Goal: Task Accomplishment & Management: Complete application form

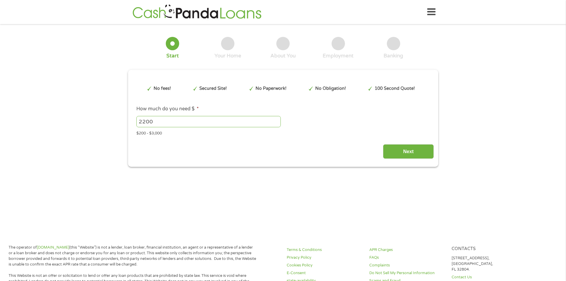
type input "CjwKCAjwtrXFBhBiEiwAEKen11BFROMBNax30hbcARdxJ7GWwE0gftxRz0B9x5LuFghZeVRVYNHlFBo…"
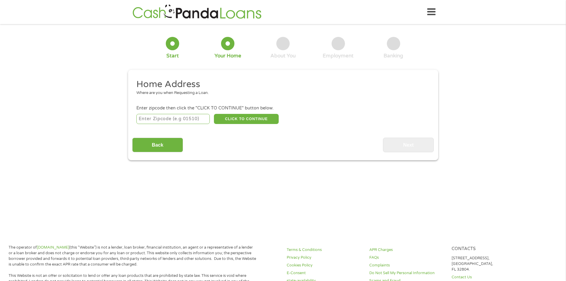
click at [197, 120] on input "number" at bounding box center [172, 119] width 73 height 10
type input "64804"
click at [233, 118] on button "CLICK TO CONTINUE" at bounding box center [246, 119] width 65 height 10
type input "64804"
type input "Joplin"
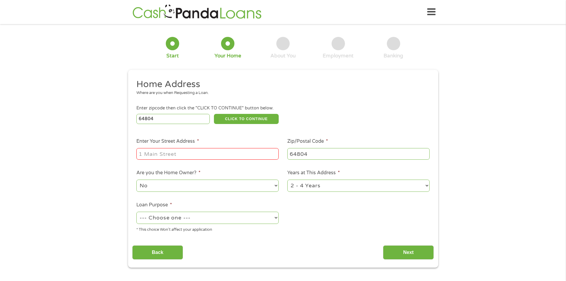
click at [191, 159] on input "Enter Your Street Address *" at bounding box center [207, 153] width 142 height 11
type input "[STREET_ADDRESS]"
click at [235, 182] on select "No Yes" at bounding box center [207, 186] width 142 height 12
click at [221, 210] on li "Loan Purpose * --- Choose one --- Pay Bills Debt Consolidation Home Improvement…" at bounding box center [207, 217] width 151 height 32
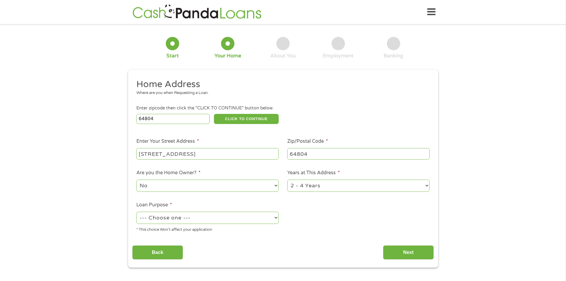
click at [219, 214] on select "--- Choose one --- Pay Bills Debt Consolidation Home Improvement Major Purchase…" at bounding box center [207, 218] width 142 height 12
select select "paybills"
click at [136, 212] on select "--- Choose one --- Pay Bills Debt Consolidation Home Improvement Major Purchase…" at bounding box center [207, 218] width 142 height 12
click at [402, 249] on input "Next" at bounding box center [408, 252] width 51 height 15
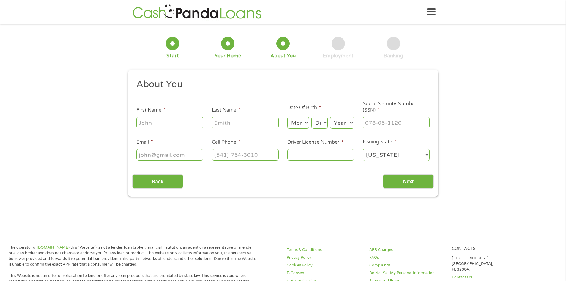
scroll to position [2, 2]
click at [149, 128] on input "First Name *" at bounding box center [169, 122] width 67 height 11
type input "[PERSON_NAME]"
type input "Wages"
type input "[PHONE_NUMBER]"
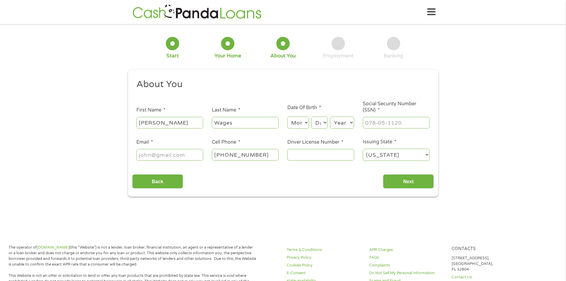
click at [166, 156] on input "Email *" at bounding box center [169, 154] width 67 height 11
type input "[EMAIL_ADDRESS][DOMAIN_NAME]"
click at [263, 156] on input "[PHONE_NUMBER]" at bounding box center [245, 154] width 67 height 11
type input "[PHONE_NUMBER]"
click at [334, 150] on input "Driver License Number *" at bounding box center [320, 154] width 67 height 11
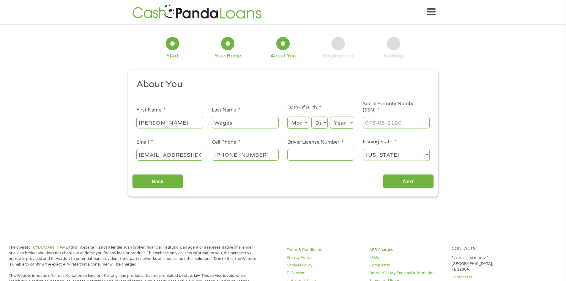
click at [323, 158] on input "Driver License Number *" at bounding box center [320, 154] width 67 height 11
type input "202F038011"
click at [373, 127] on input "___-__-____" at bounding box center [396, 122] width 67 height 11
type input "612-13-8897"
click at [293, 127] on select "Month 1 2 3 4 5 6 7 8 9 10 11 12" at bounding box center [298, 123] width 22 height 12
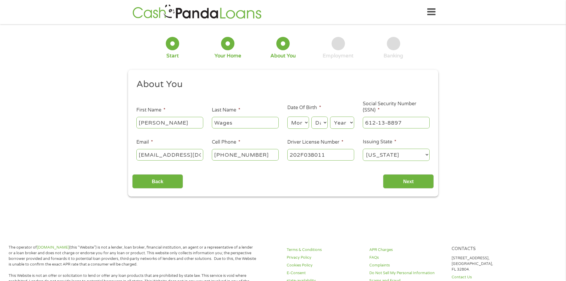
select select "4"
click at [287, 117] on select "Month 1 2 3 4 5 6 7 8 9 10 11 12" at bounding box center [298, 123] width 22 height 12
click at [323, 123] on select "Day 1 2 3 4 5 6 7 8 9 10 11 12 13 14 15 16 17 18 19 20 21 22 23 24 25 26 27 28 …" at bounding box center [320, 123] width 16 height 12
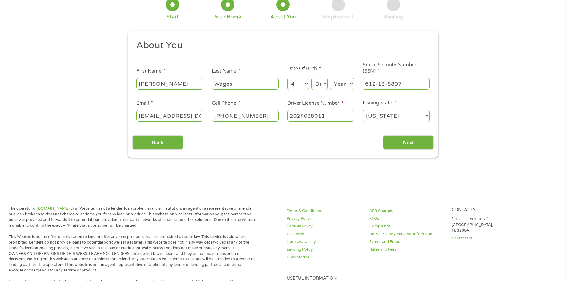
scroll to position [89, 0]
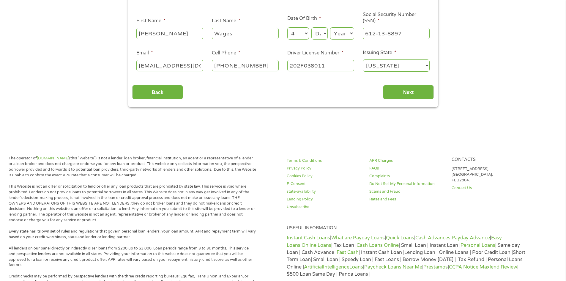
click at [311, 34] on div "Month Month 1 2 3 4 5 6 7 8 9 10 11 12 Day Day 1 2 3 4 5 6 7 8 9 10 11 12 13 14…" at bounding box center [320, 32] width 67 height 16
click at [320, 34] on select "Day 1 2 3 4 5 6 7 8 9 10 11 12 13 14 15 16 17 18 19 20 21 22 23 24 25 26 27 28 …" at bounding box center [320, 33] width 16 height 12
select select "23"
click at [312, 27] on select "Day 1 2 3 4 5 6 7 8 9 10 11 12 13 14 15 16 17 18 19 20 21 22 23 24 25 26 27 28 …" at bounding box center [320, 33] width 16 height 12
click at [336, 38] on select "Year [DATE] 2006 2005 2004 2003 2002 2001 2000 1999 1998 1997 1996 1995 1994 19…" at bounding box center [342, 33] width 24 height 12
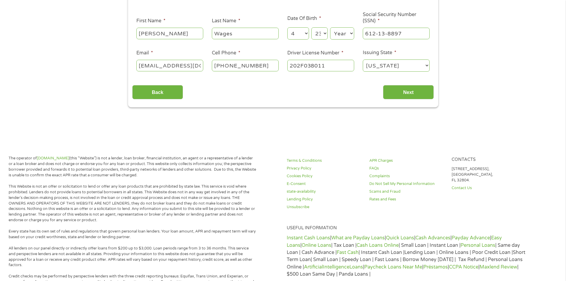
select select "1999"
click at [330, 27] on select "Year [DATE] 2006 2005 2004 2003 2002 2001 2000 1999 1998 1997 1996 1995 1994 19…" at bounding box center [342, 33] width 24 height 12
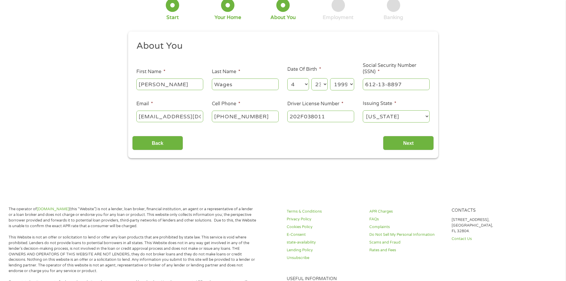
scroll to position [30, 0]
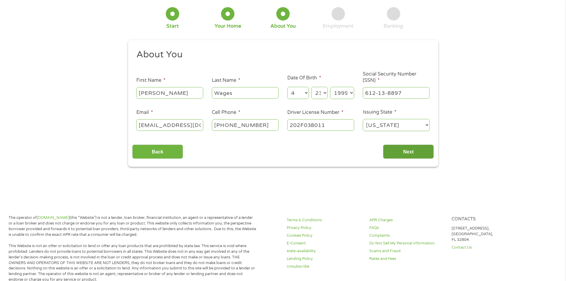
click at [398, 153] on input "Next" at bounding box center [408, 151] width 51 height 15
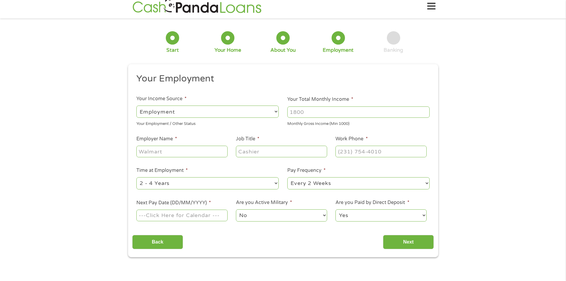
scroll to position [0, 0]
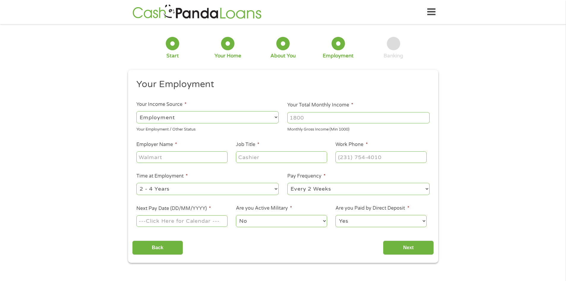
click at [189, 114] on select "--- Choose one --- Employment [DEMOGRAPHIC_DATA] Benefits" at bounding box center [207, 117] width 142 height 12
select select "benefits"
click at [136, 111] on select "--- Choose one --- Employment [DEMOGRAPHIC_DATA] Benefits" at bounding box center [207, 117] width 142 height 12
type input "Other"
type input "[PHONE_NUMBER]"
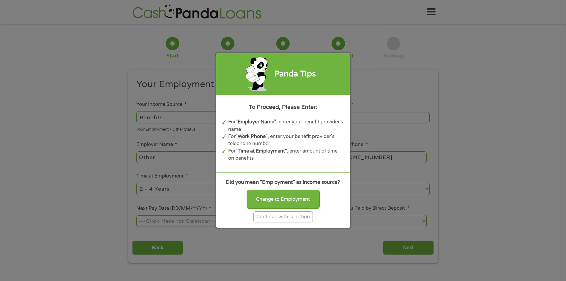
click at [274, 216] on div "Continue with selection" at bounding box center [283, 216] width 59 height 11
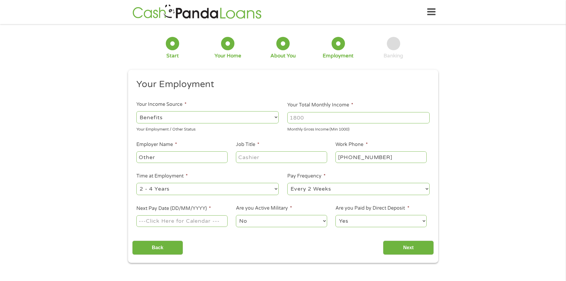
click at [169, 163] on div "Other" at bounding box center [181, 157] width 91 height 14
click at [177, 158] on input "Other" at bounding box center [181, 156] width 91 height 11
click at [302, 120] on input "Your Total Monthly Income *" at bounding box center [358, 117] width 142 height 11
click at [213, 216] on input "Next Pay Date (DD/MM/YYYY) *" at bounding box center [181, 220] width 91 height 11
type input "[DATE]"
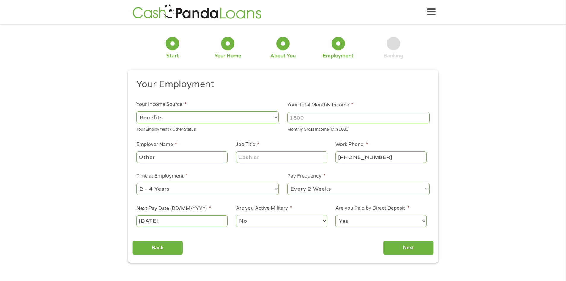
click at [267, 158] on input "Job Title *" at bounding box center [281, 156] width 91 height 11
click at [301, 121] on input "Your Total Monthly Income *" at bounding box center [358, 117] width 142 height 11
type input "1000"
click at [295, 140] on ul "Your Employment Your Income Source * --- Choose one --- Employment [DEMOGRAPHIC…" at bounding box center [283, 155] width 302 height 154
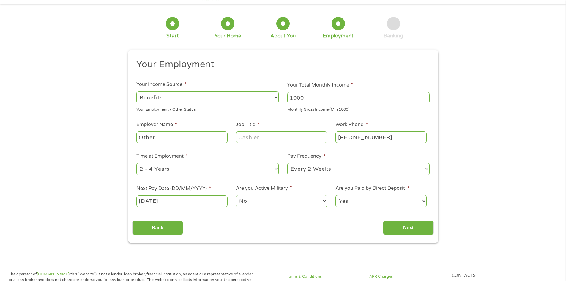
scroll to position [30, 0]
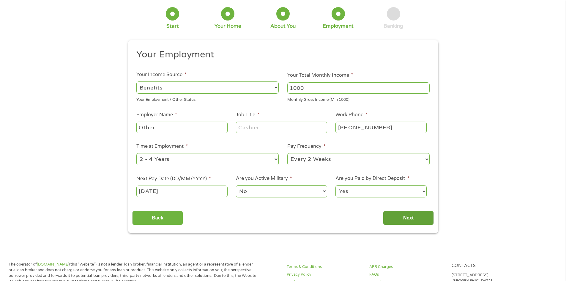
click at [401, 216] on input "Next" at bounding box center [408, 218] width 51 height 15
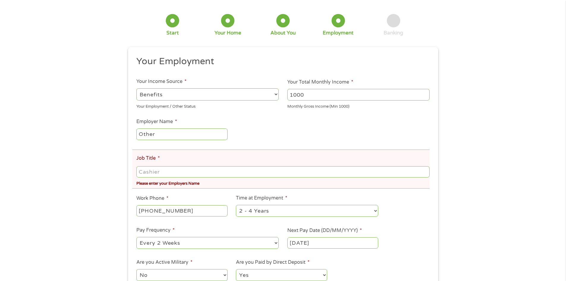
scroll to position [59, 0]
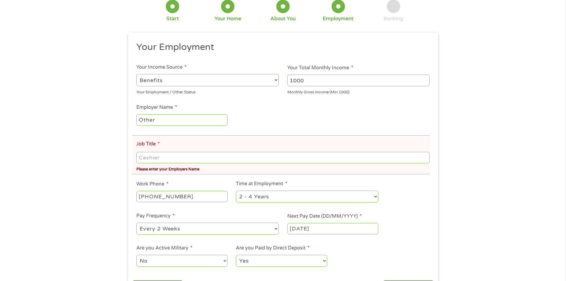
click at [168, 158] on input "Job Title *" at bounding box center [282, 157] width 293 height 11
type input "N/A"
click at [62, 186] on div "There was a problem with your submission. Please review the fields below. 1 Sta…" at bounding box center [283, 136] width 566 height 334
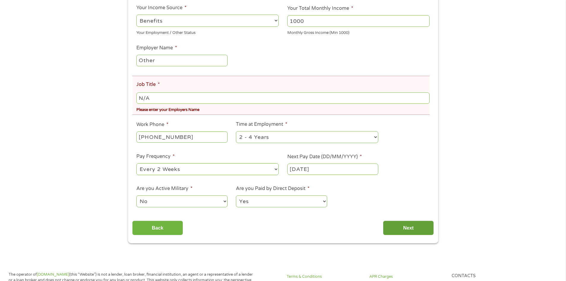
click at [417, 234] on input "Next" at bounding box center [408, 228] width 51 height 15
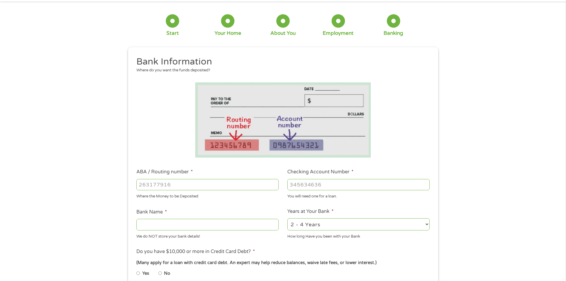
scroll to position [59, 0]
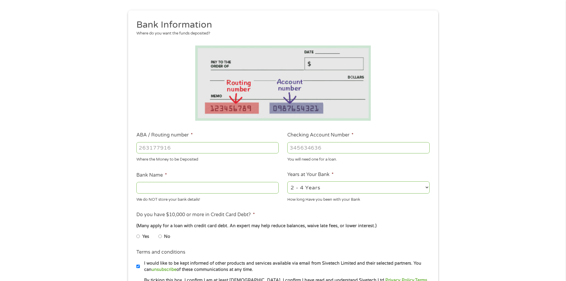
click at [159, 153] on input "ABA / Routing number *" at bounding box center [207, 147] width 142 height 11
type input "041215663"
type input "[PERSON_NAME] BANK"
type input "041215663"
click at [302, 150] on input "Checking Account Number *" at bounding box center [358, 147] width 142 height 11
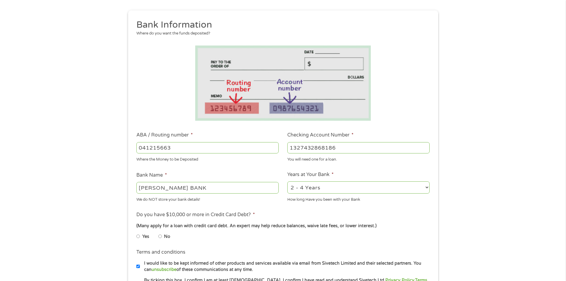
type input "1327432868186"
click at [128, 196] on div "This field is hidden when viewing the form gclid CjwKCAjwtrXFBhBiEiwAEKen11BFRO…" at bounding box center [283, 178] width 310 height 336
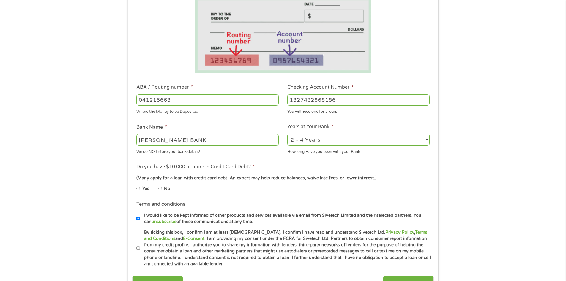
scroll to position [119, 0]
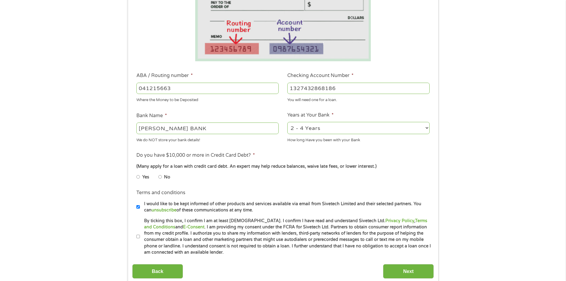
click at [166, 175] on label "No" at bounding box center [167, 177] width 6 height 7
click at [162, 175] on input "No" at bounding box center [160, 177] width 4 height 10
radio input "true"
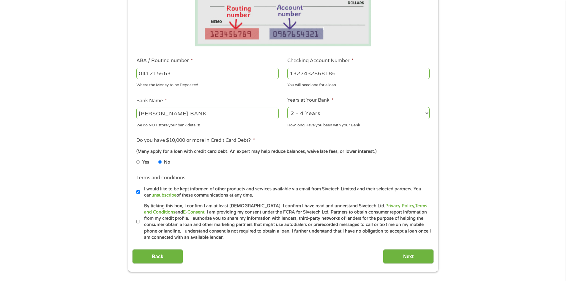
scroll to position [149, 0]
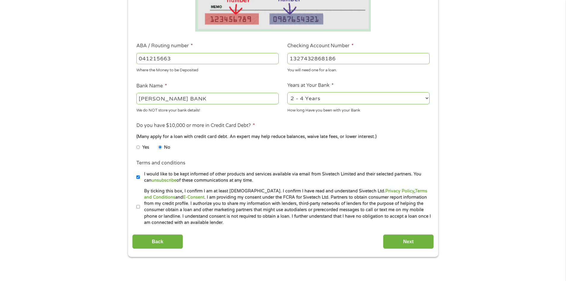
click at [137, 208] on input "By ticking this box, I confirm I am at least [DEMOGRAPHIC_DATA]. I confirm I ha…" at bounding box center [138, 207] width 4 height 10
checkbox input "true"
click at [138, 180] on input "I would like to be kept informed of other products and services available via e…" at bounding box center [138, 177] width 4 height 10
checkbox input "false"
click at [398, 239] on input "Next" at bounding box center [408, 241] width 51 height 15
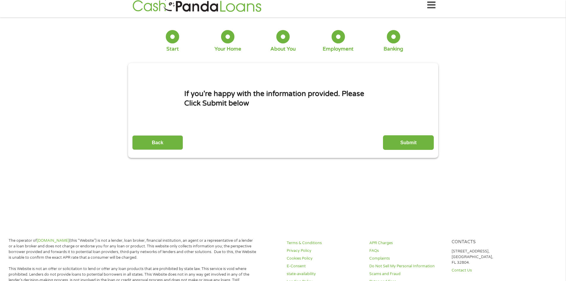
scroll to position [0, 0]
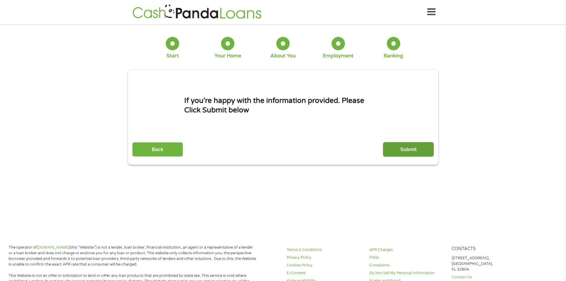
click at [429, 143] on input "Submit" at bounding box center [408, 149] width 51 height 15
